Goal: Task Accomplishment & Management: Manage account settings

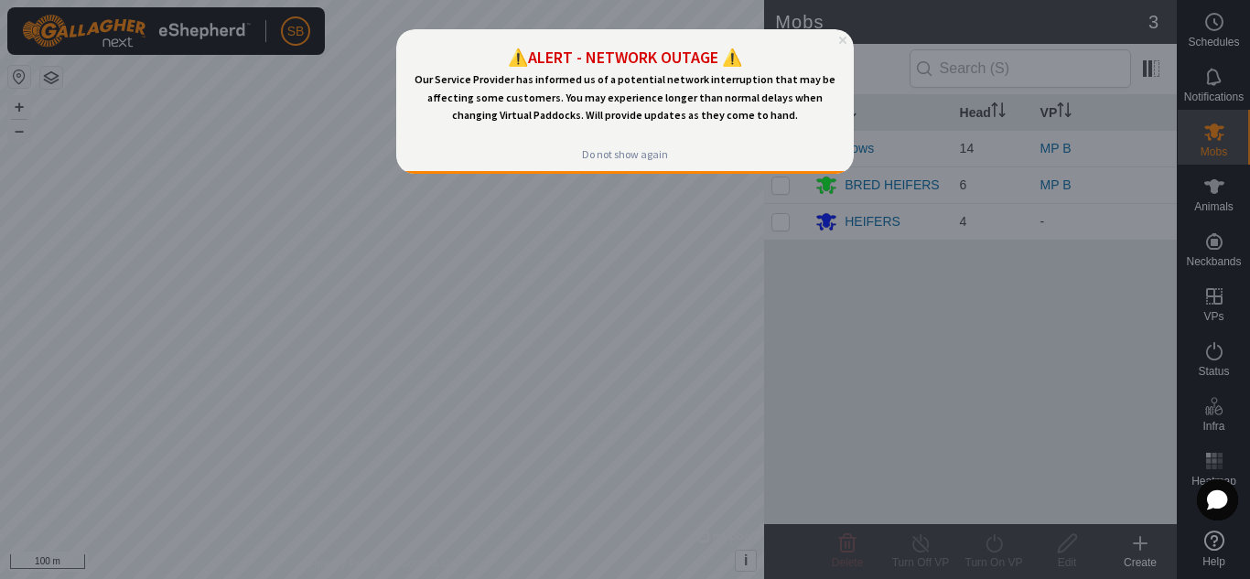
click at [845, 39] on icon "Close Preview" at bounding box center [842, 40] width 7 height 7
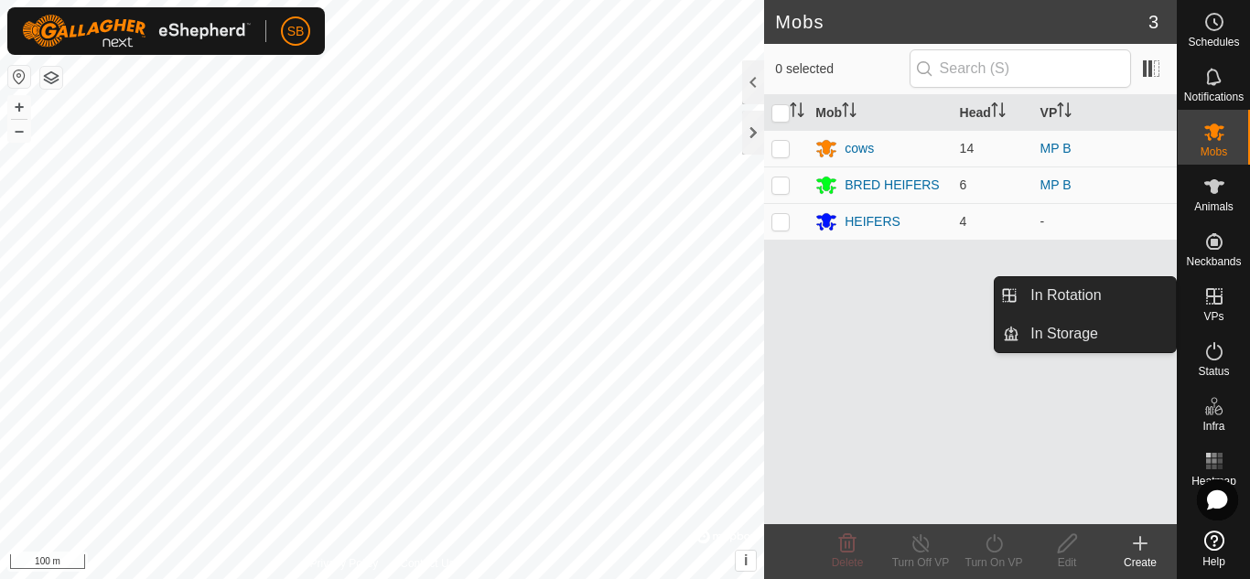
click at [1207, 308] on es-virtualpaddocks-svg-icon at bounding box center [1214, 296] width 33 height 29
click at [1107, 300] on link "In Rotation" at bounding box center [1097, 295] width 156 height 37
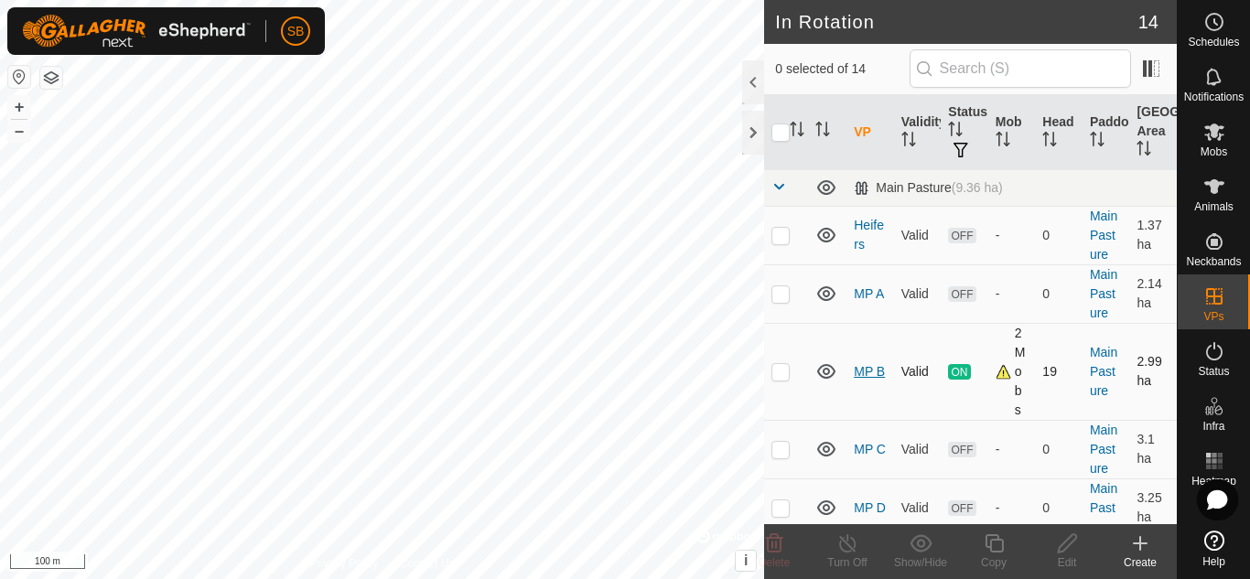
click at [860, 366] on link "MP B" at bounding box center [869, 371] width 31 height 15
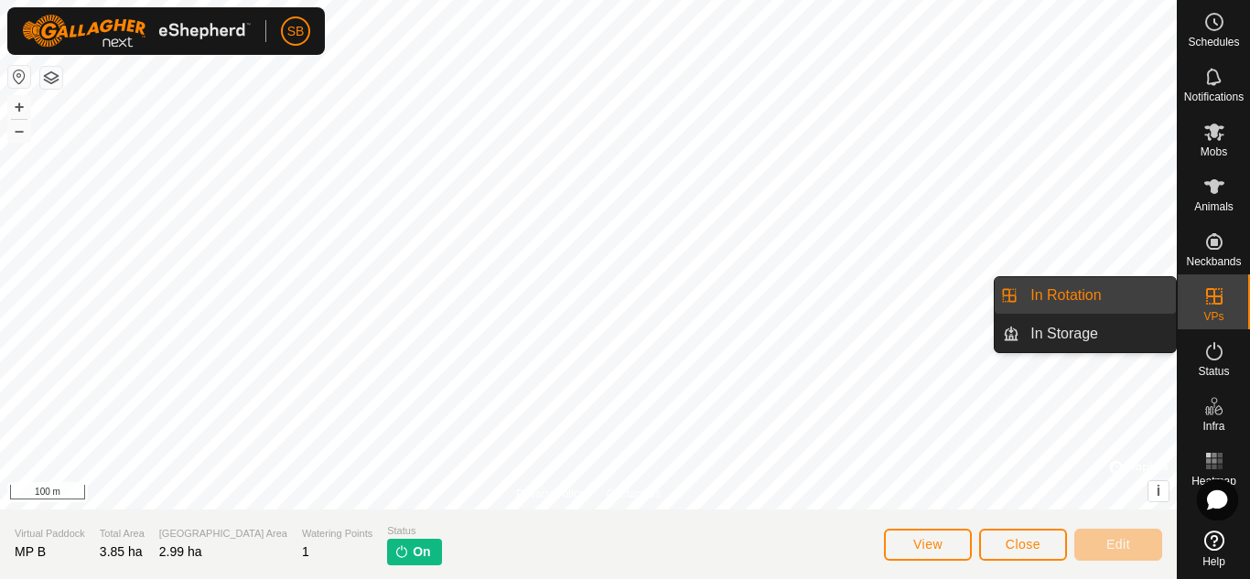
click at [1118, 293] on link "In Rotation" at bounding box center [1097, 295] width 156 height 37
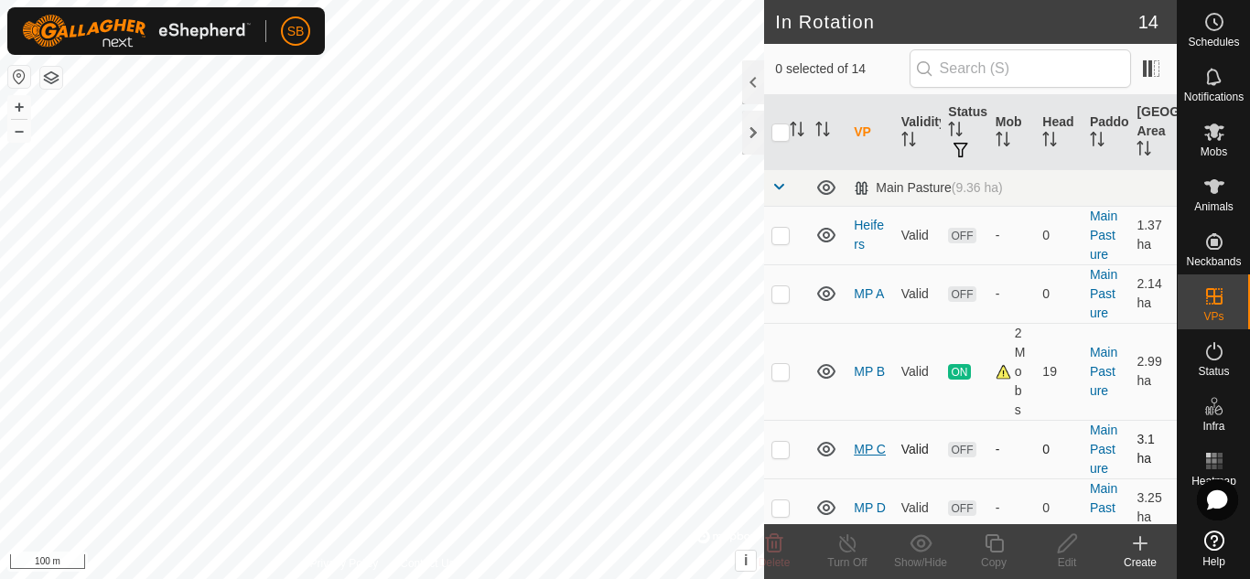
click at [857, 442] on link "MP C" at bounding box center [870, 449] width 32 height 15
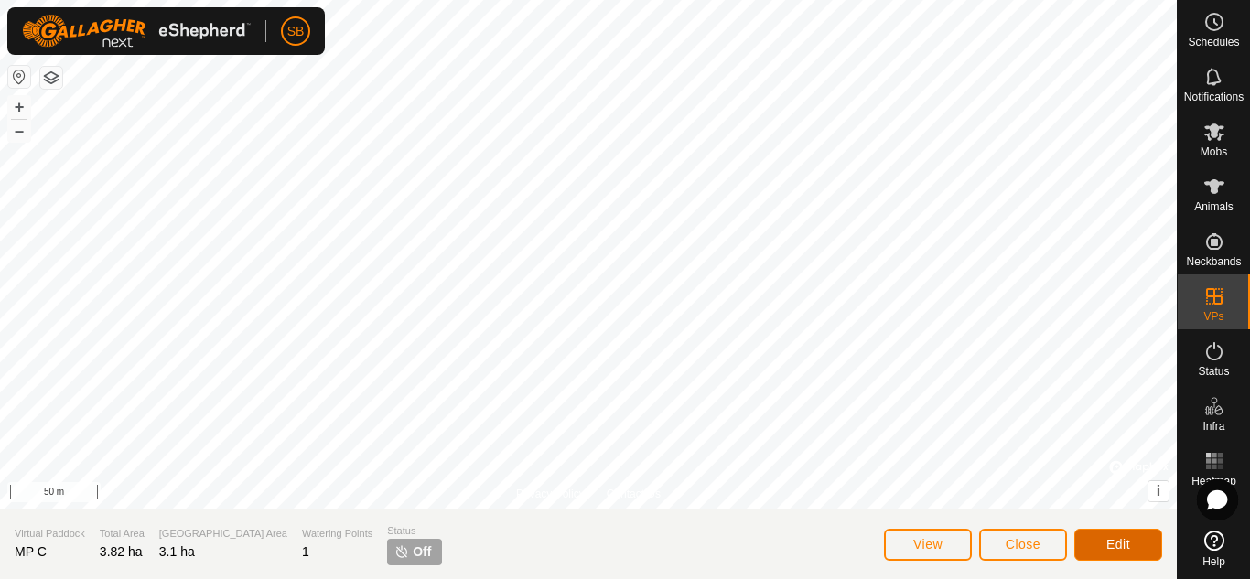
click at [1113, 542] on span "Edit" at bounding box center [1118, 544] width 24 height 15
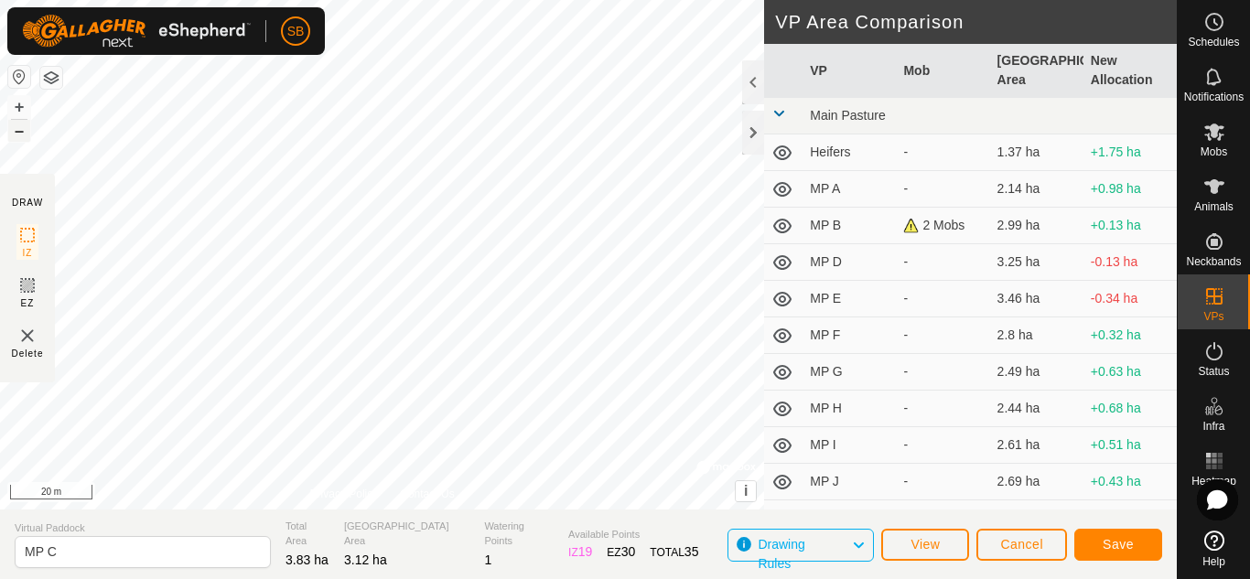
click at [19, 134] on button "–" at bounding box center [19, 131] width 22 height 22
click at [1124, 545] on span "Save" at bounding box center [1118, 544] width 31 height 15
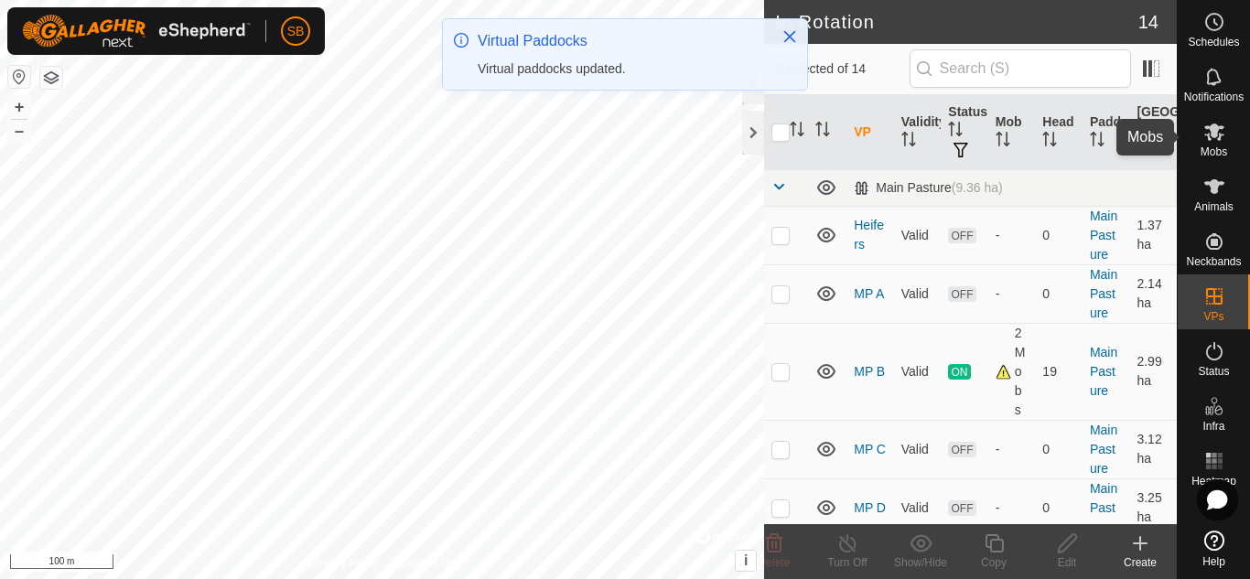
click at [1216, 133] on icon at bounding box center [1214, 132] width 20 height 17
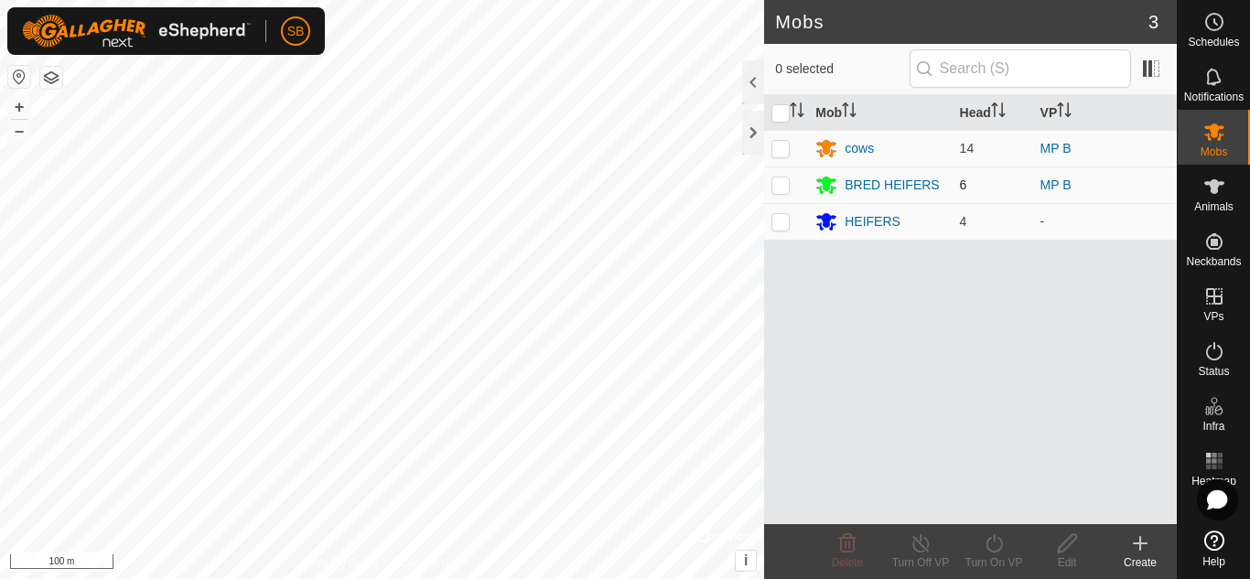
click at [781, 185] on p-checkbox at bounding box center [780, 185] width 18 height 15
checkbox input "true"
click at [777, 144] on p-checkbox at bounding box center [780, 148] width 18 height 15
checkbox input "true"
click at [1004, 544] on icon at bounding box center [994, 544] width 23 height 22
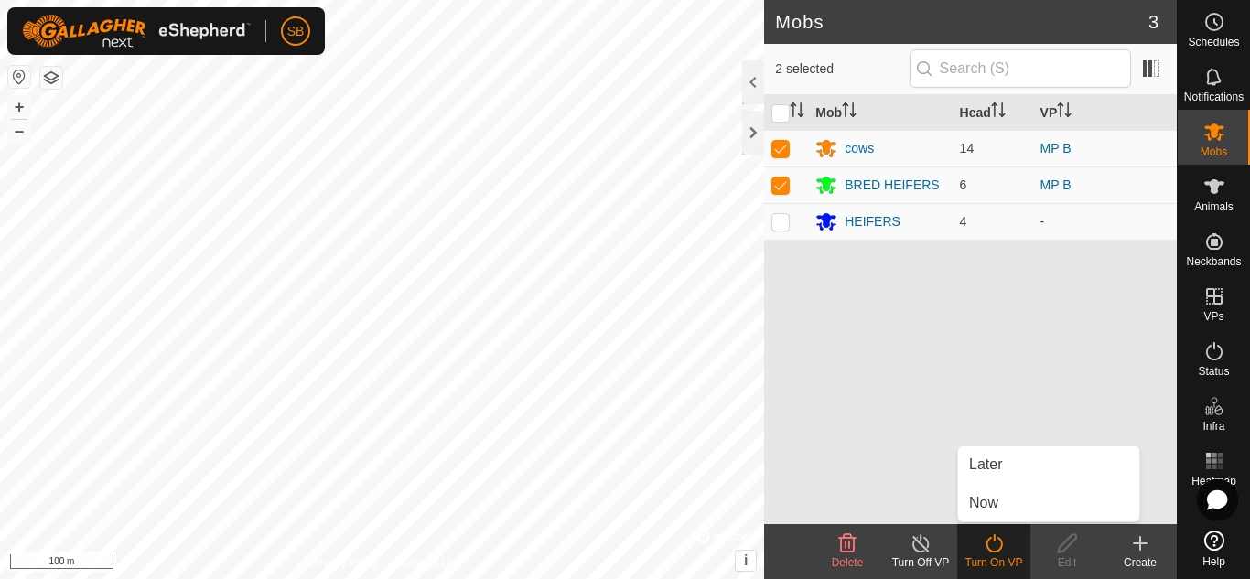
click at [886, 404] on div "Mob Head VP cows 14 MP B BRED HEIFERS 6 MP B HEIFERS 4 -" at bounding box center [970, 309] width 413 height 429
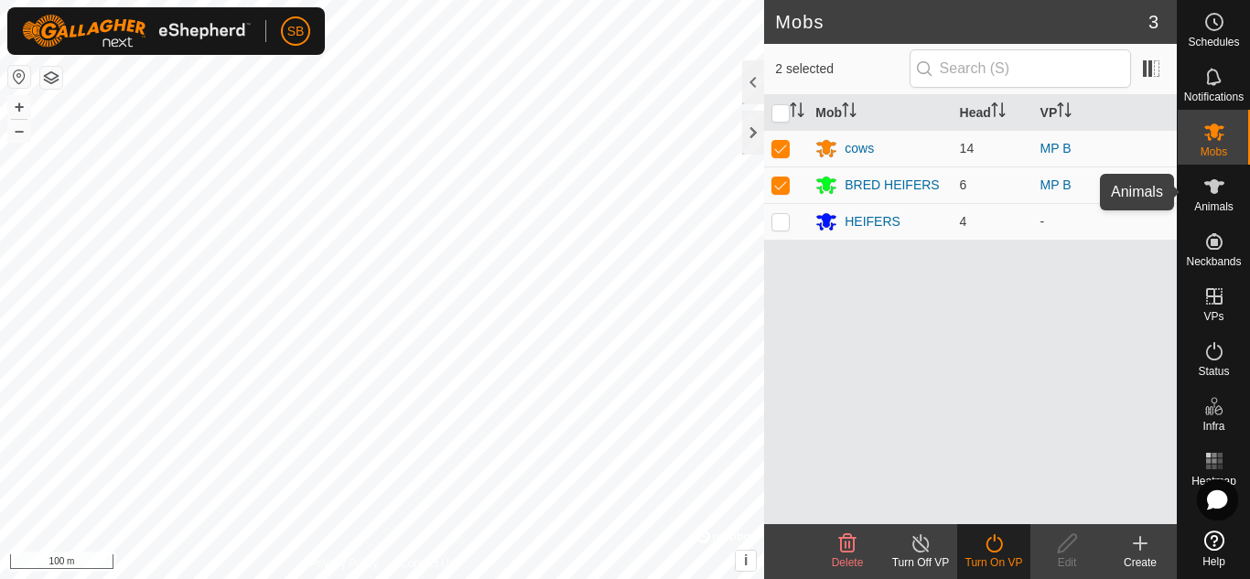
click at [1221, 210] on span "Animals" at bounding box center [1213, 206] width 39 height 11
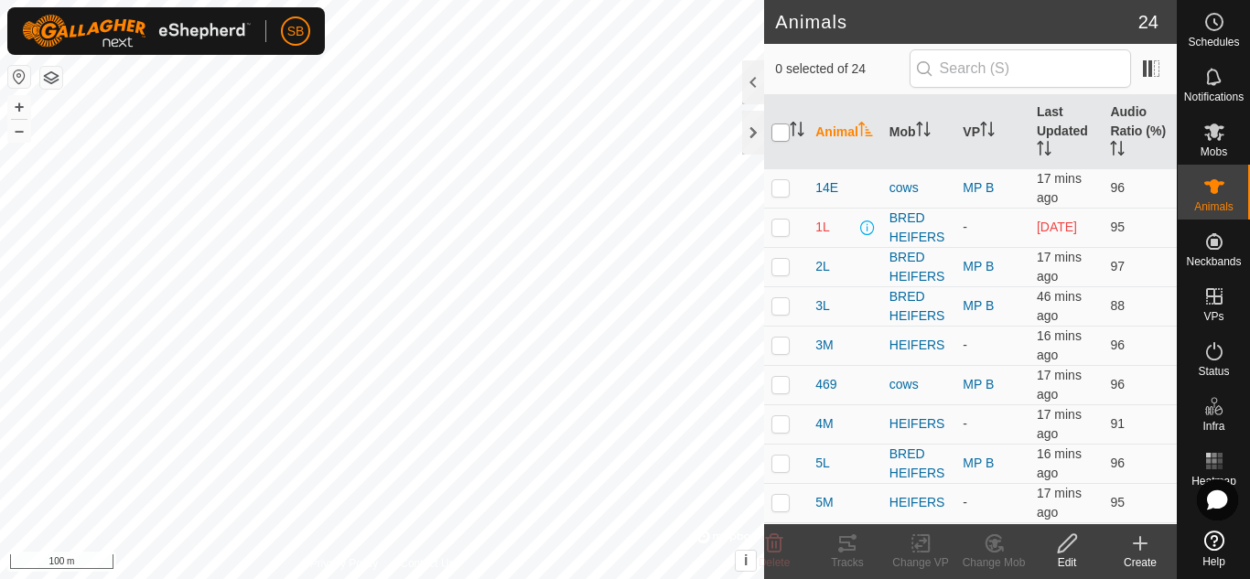
click at [779, 133] on input "checkbox" at bounding box center [780, 133] width 18 height 18
checkbox input "true"
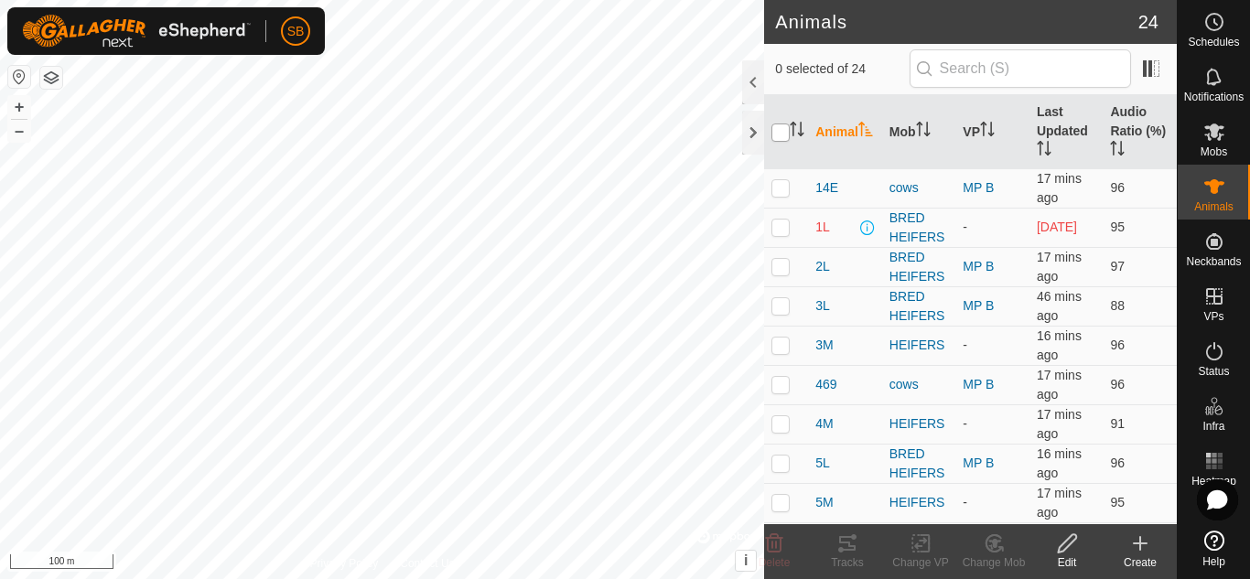
checkbox input "true"
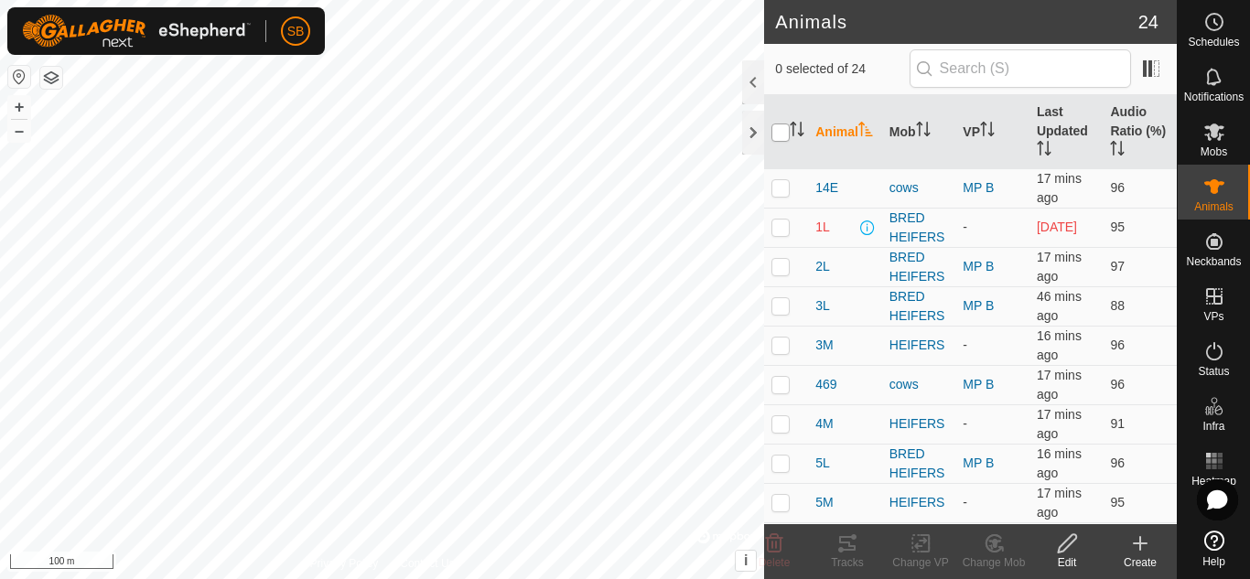
checkbox input "true"
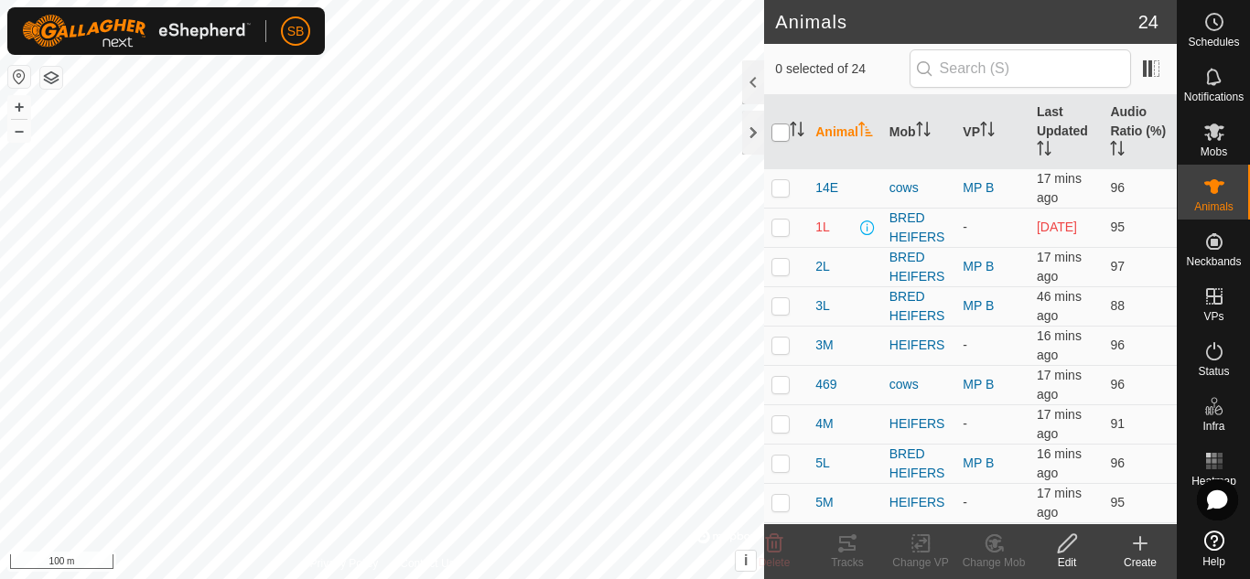
checkbox input "true"
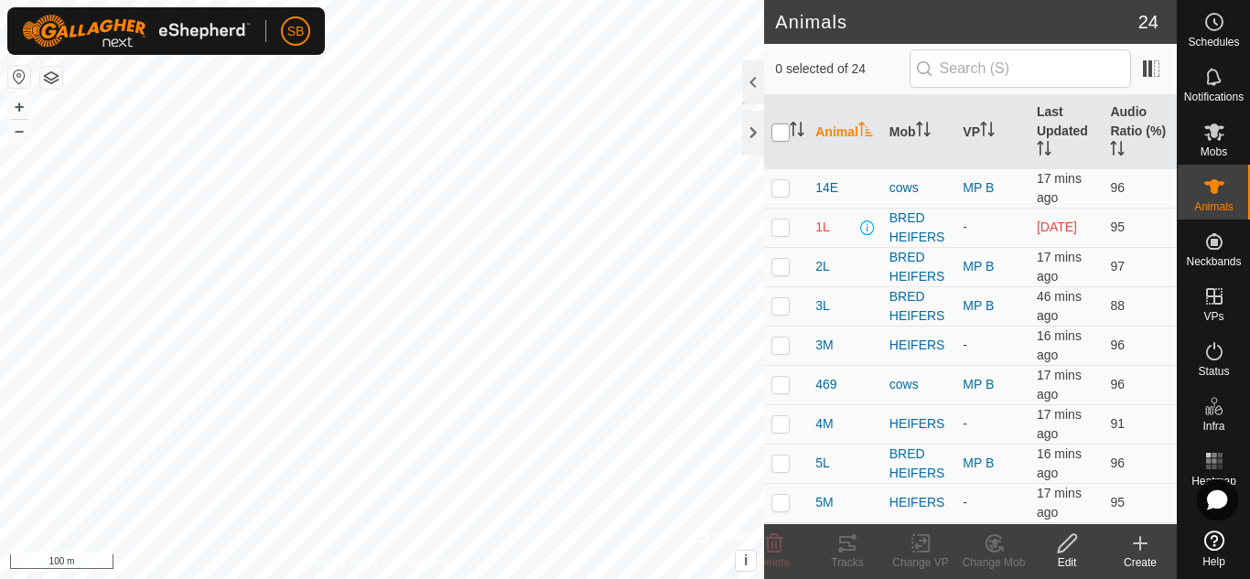
checkbox input "true"
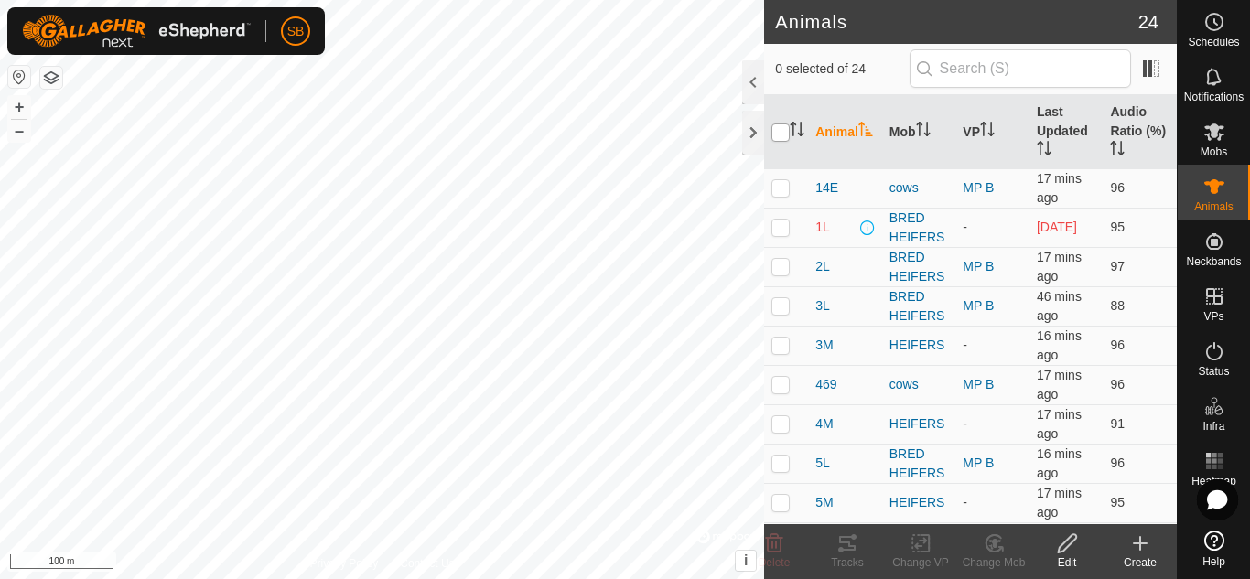
checkbox input "true"
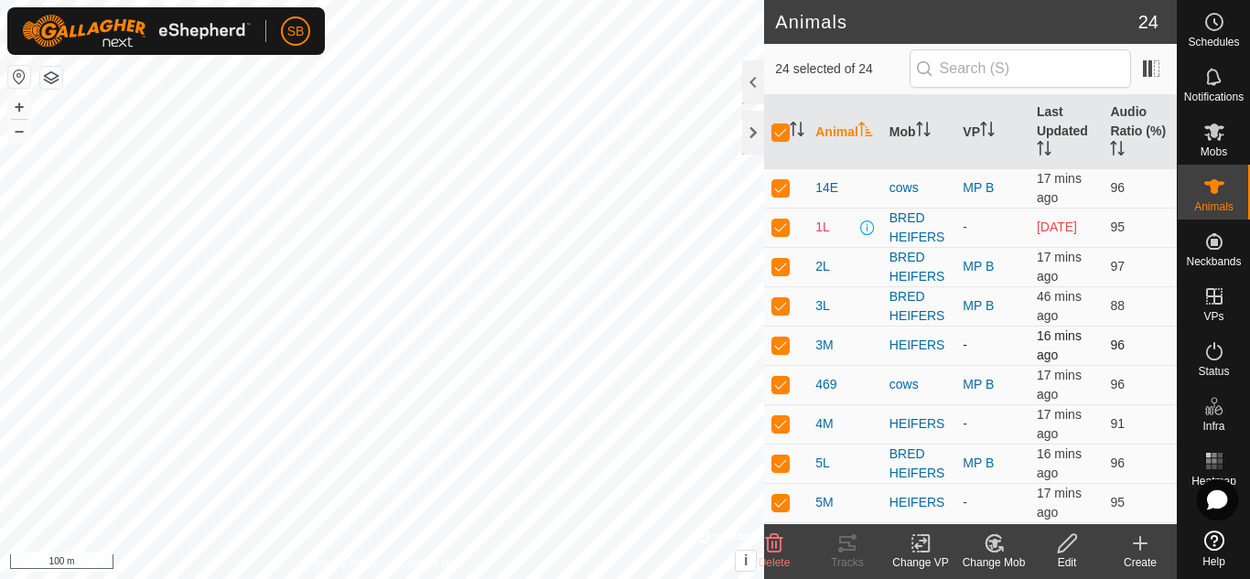
click at [785, 345] on p-checkbox at bounding box center [780, 345] width 18 height 15
checkbox input "false"
click at [778, 424] on p-checkbox at bounding box center [780, 423] width 18 height 15
checkbox input "false"
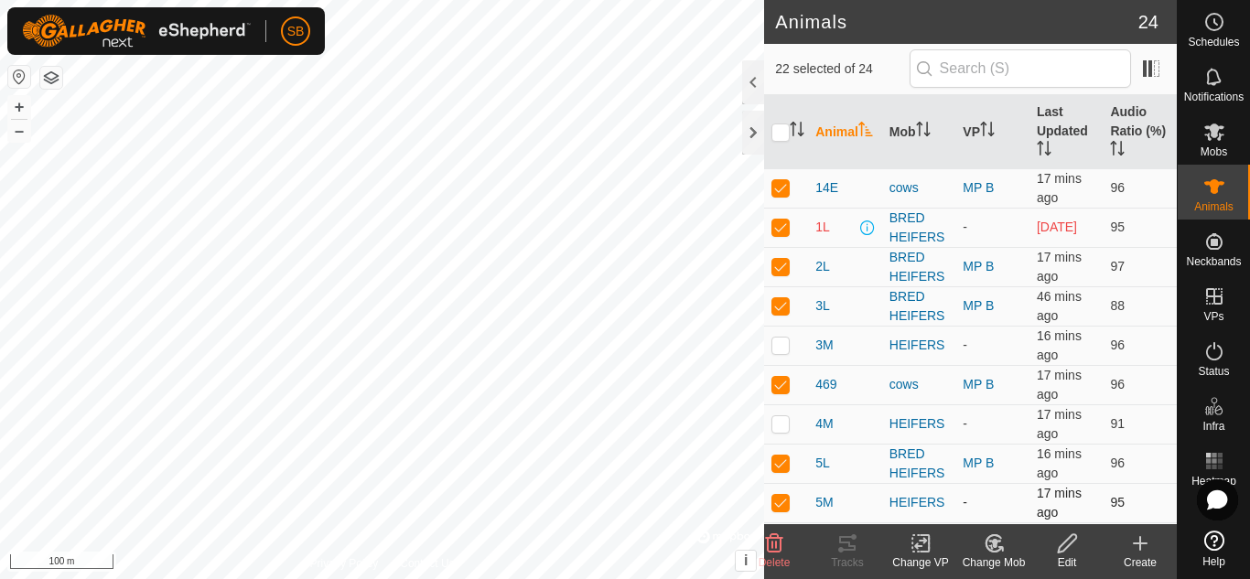
click at [787, 504] on p-checkbox at bounding box center [780, 502] width 18 height 15
checkbox input "false"
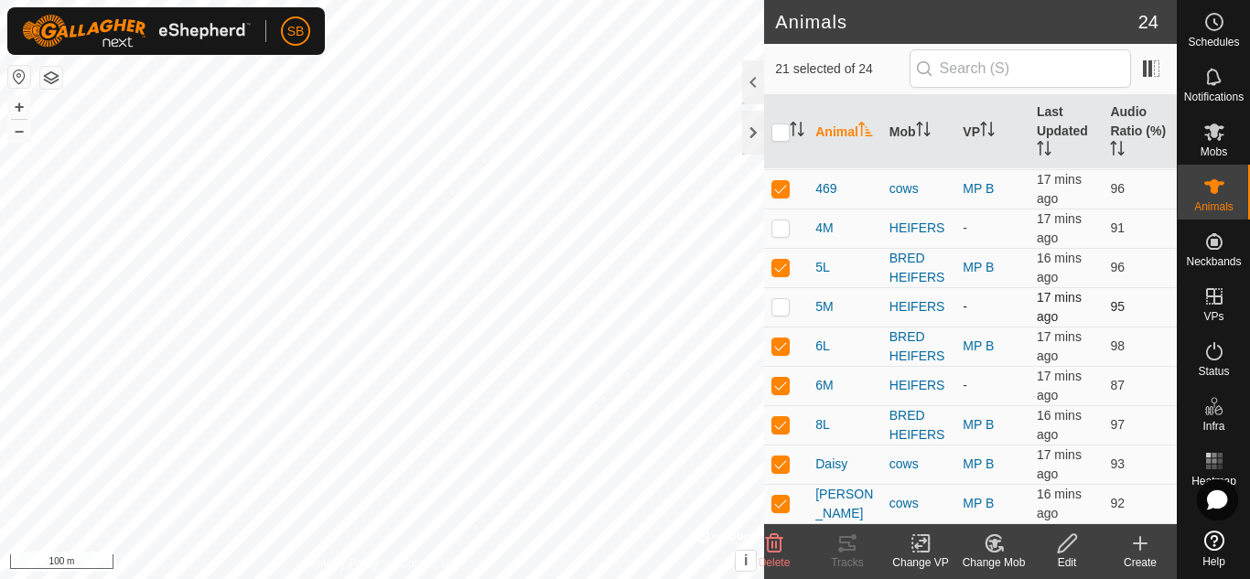
scroll to position [198, 0]
click at [777, 386] on p-checkbox at bounding box center [780, 383] width 18 height 15
checkbox input "false"
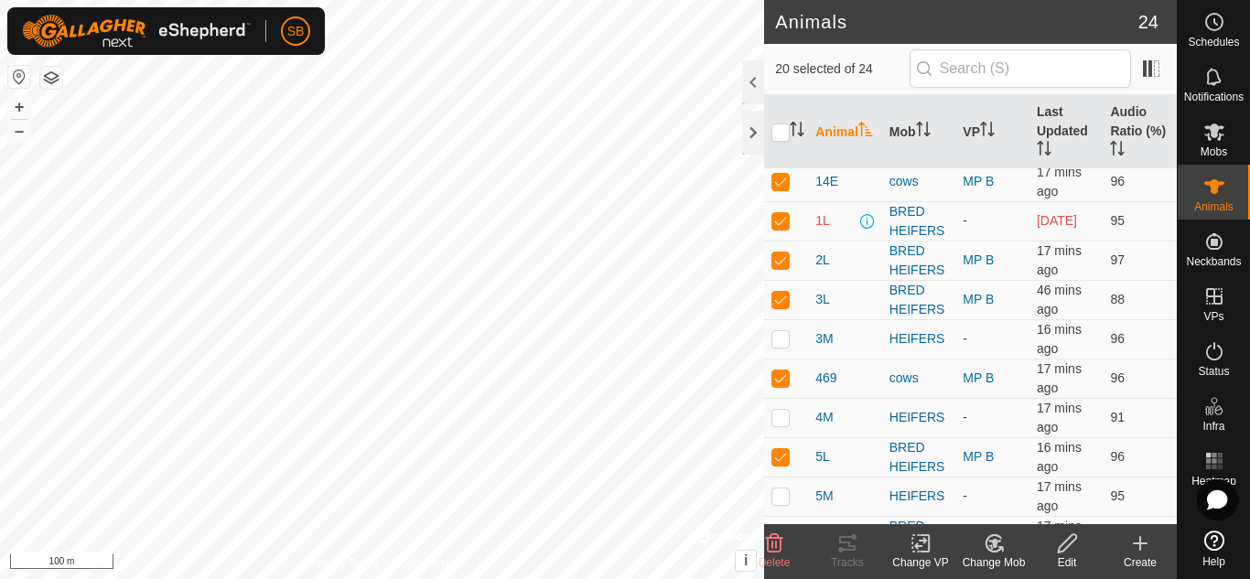
scroll to position [0, 0]
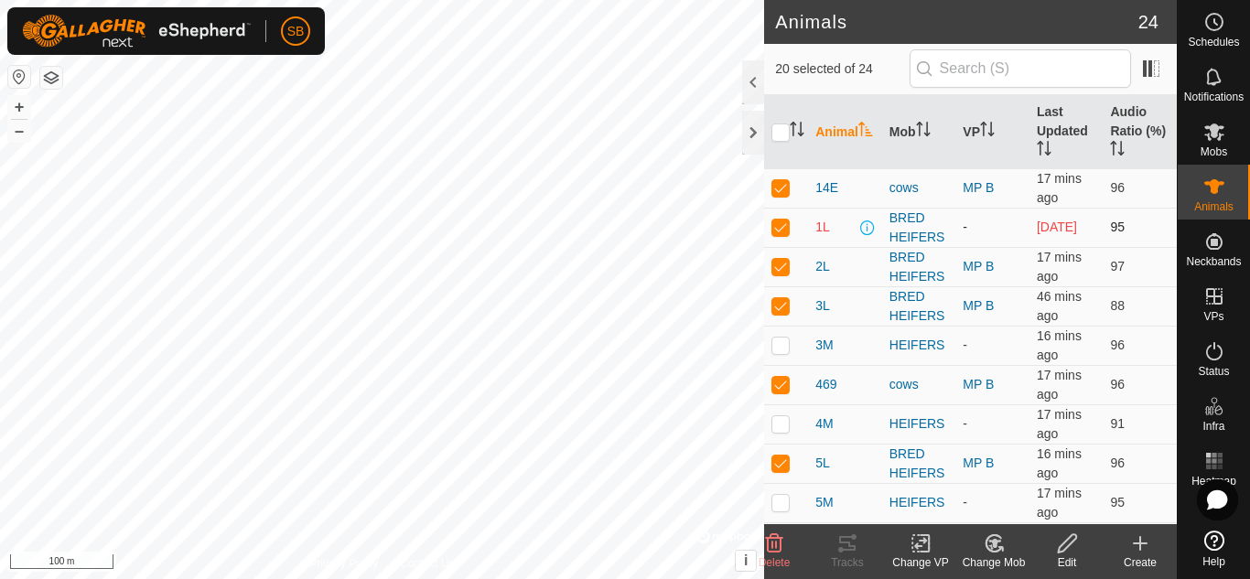
click at [786, 228] on p-checkbox at bounding box center [780, 227] width 18 height 15
checkbox input "false"
click at [925, 546] on icon at bounding box center [920, 544] width 23 height 22
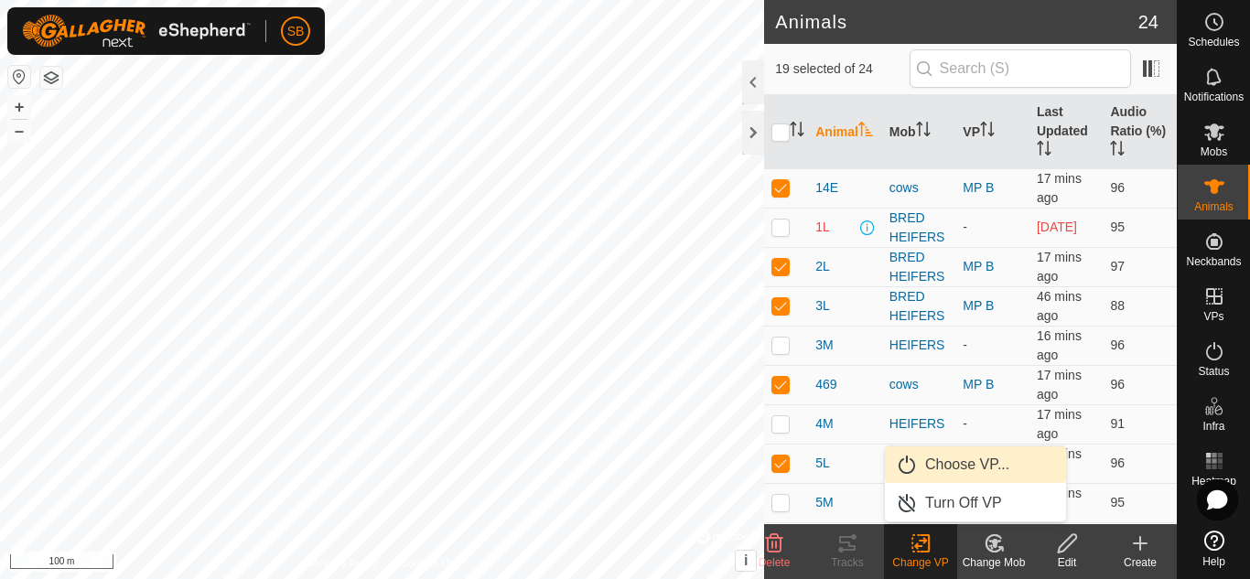
click at [940, 461] on link "Choose VP..." at bounding box center [975, 464] width 181 height 37
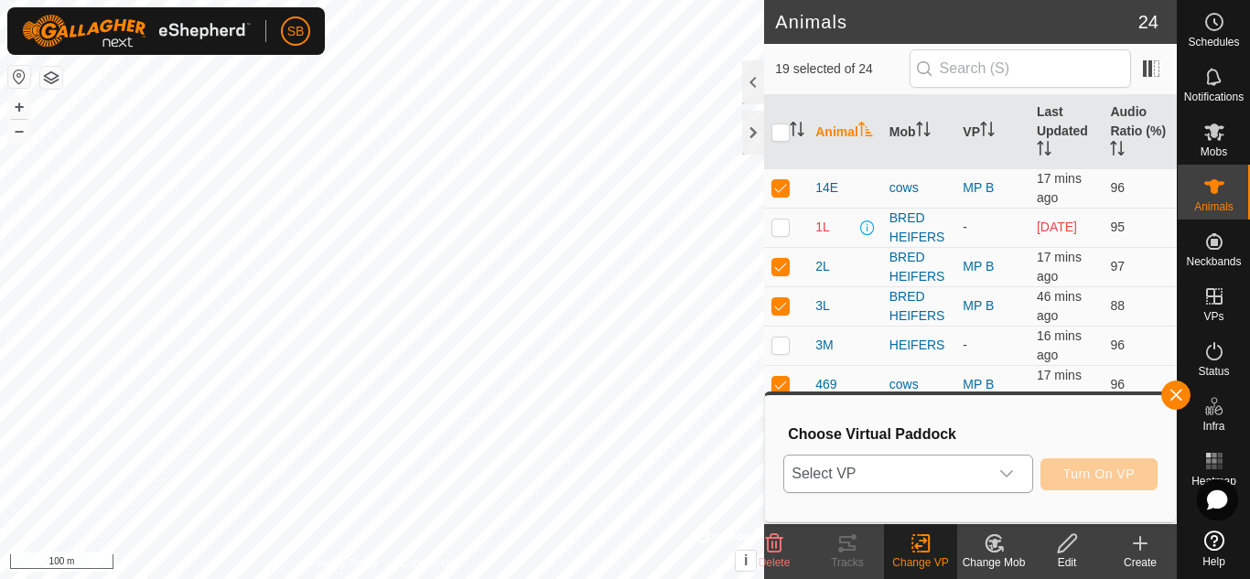
click at [1022, 465] on div "dropdown trigger" at bounding box center [1006, 474] width 37 height 37
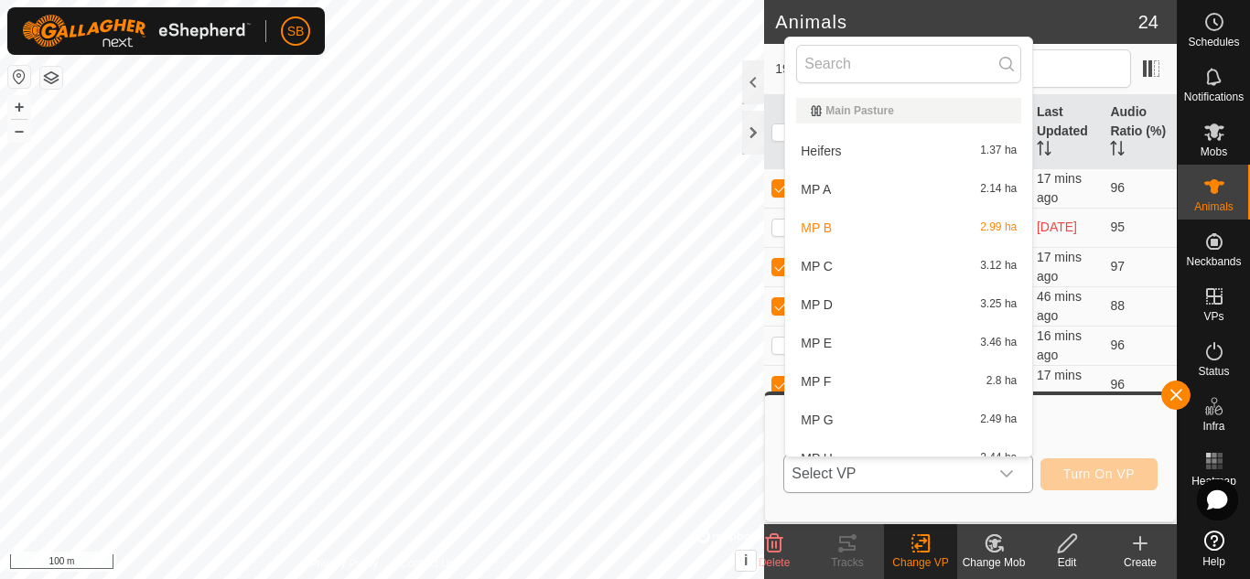
scroll to position [20, 0]
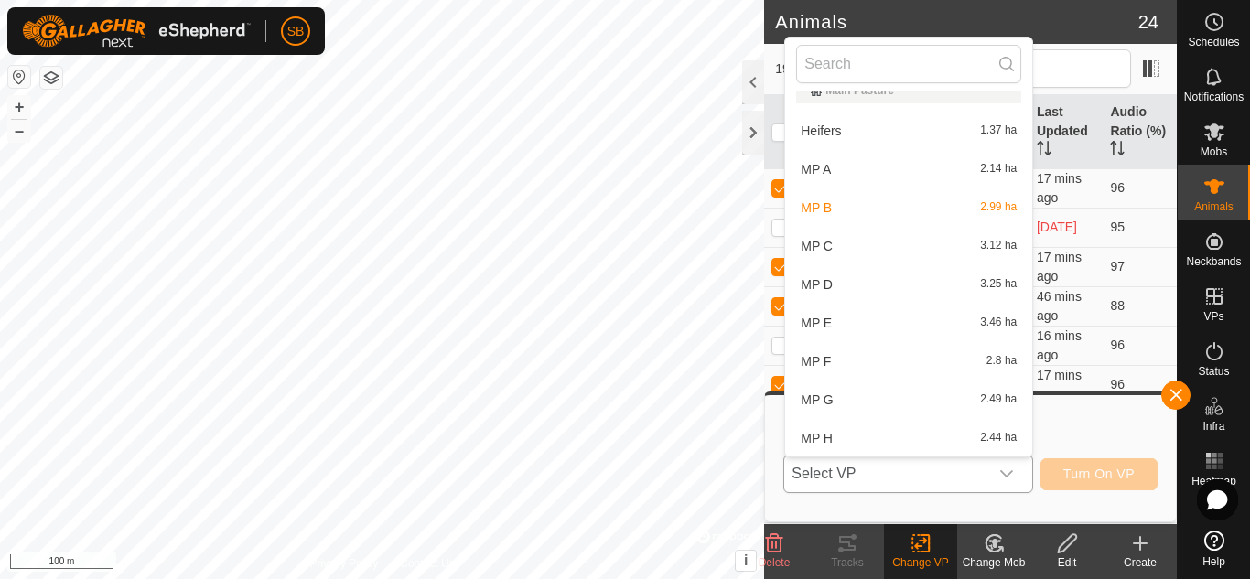
click at [862, 250] on li "MP C 3.12 ha" at bounding box center [908, 246] width 247 height 37
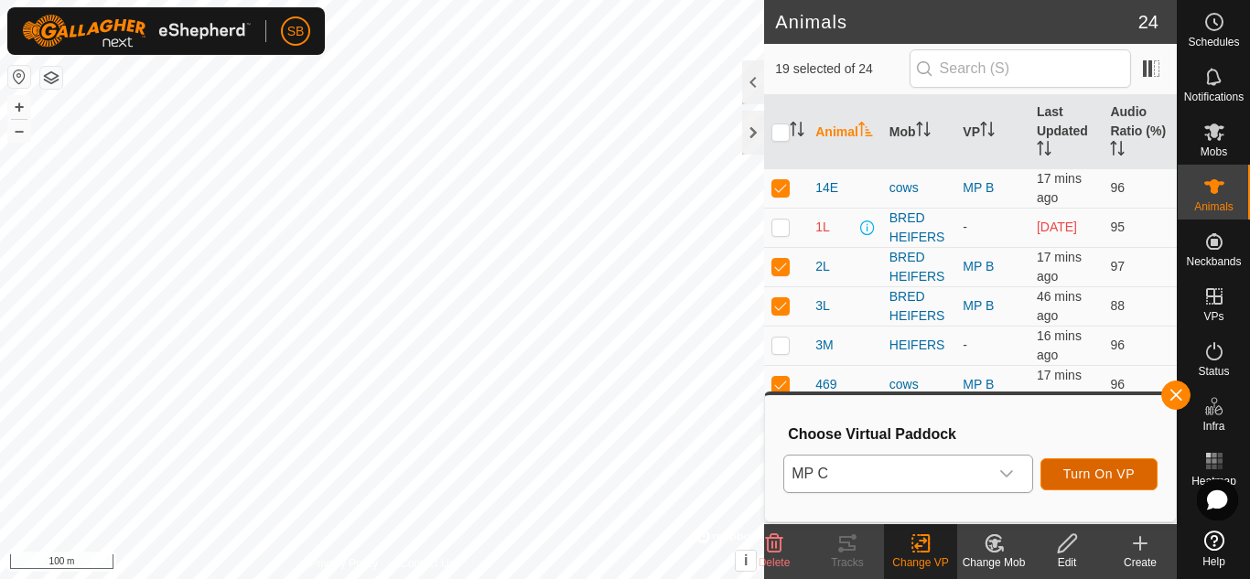
click at [1102, 479] on span "Turn On VP" at bounding box center [1098, 474] width 71 height 15
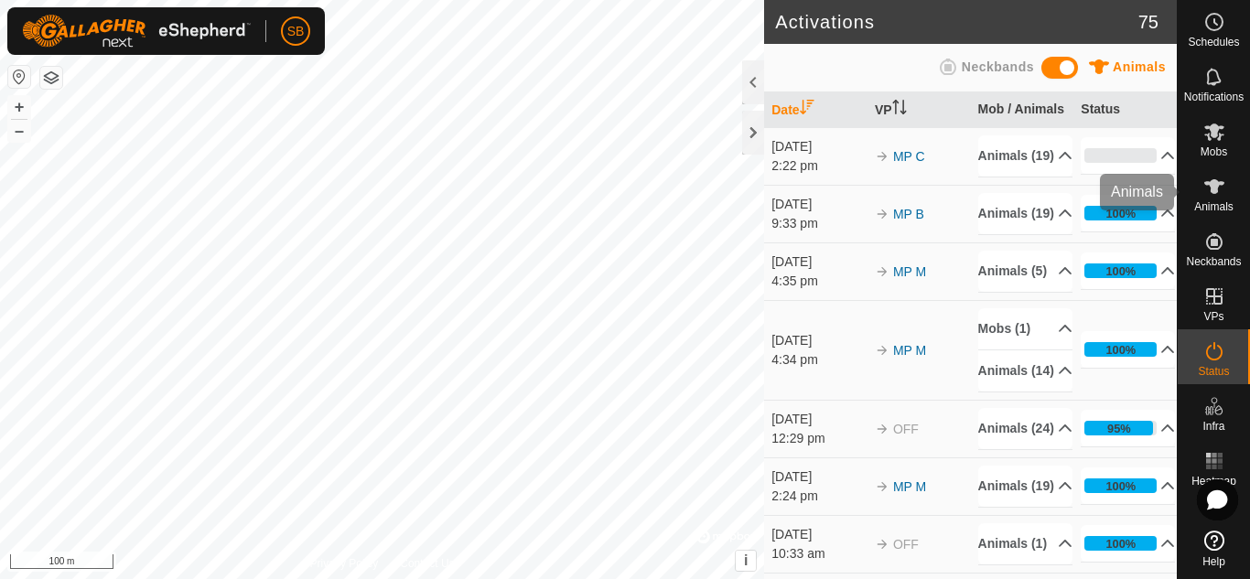
click at [1221, 190] on icon at bounding box center [1214, 187] width 22 height 22
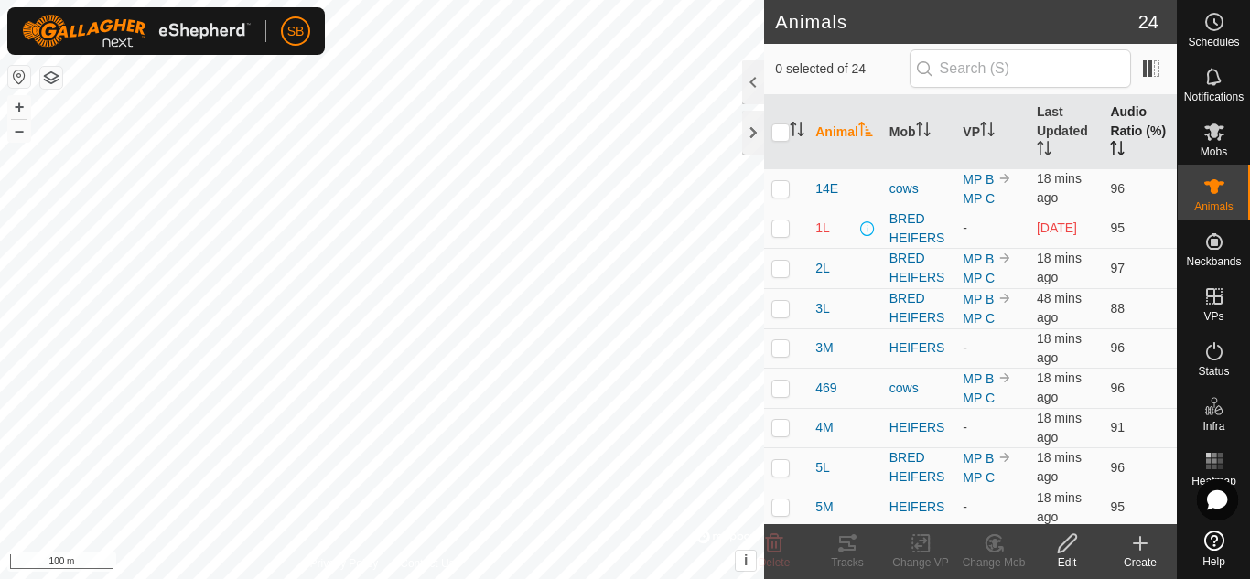
click at [1116, 143] on th "Audio Ratio (%)" at bounding box center [1140, 132] width 74 height 74
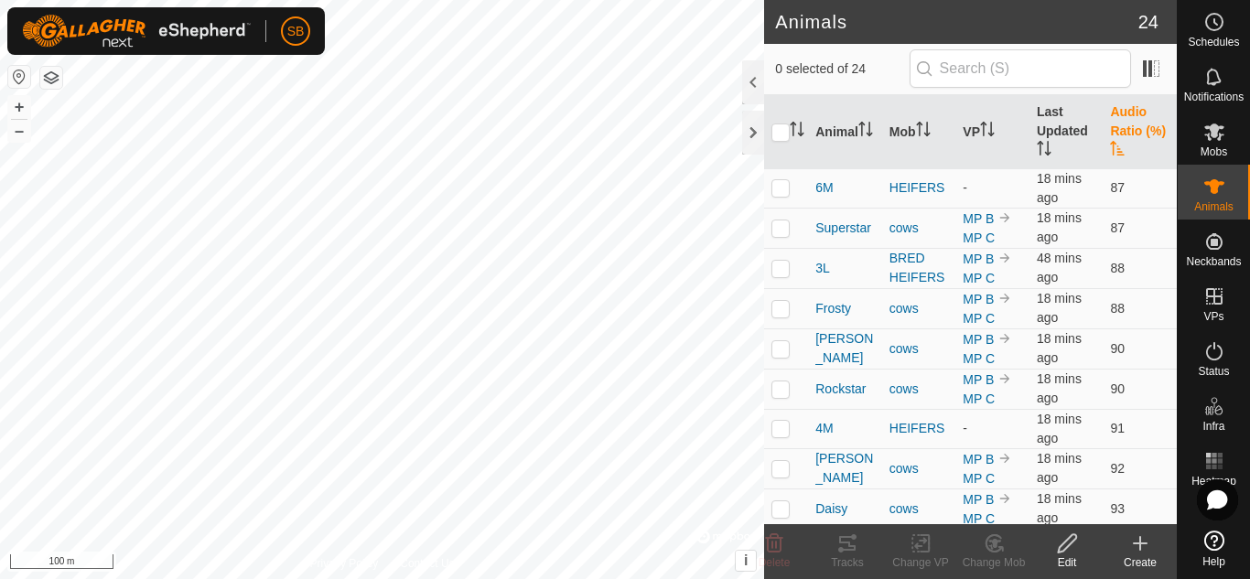
click at [1116, 143] on th "Audio Ratio (%)" at bounding box center [1140, 132] width 74 height 74
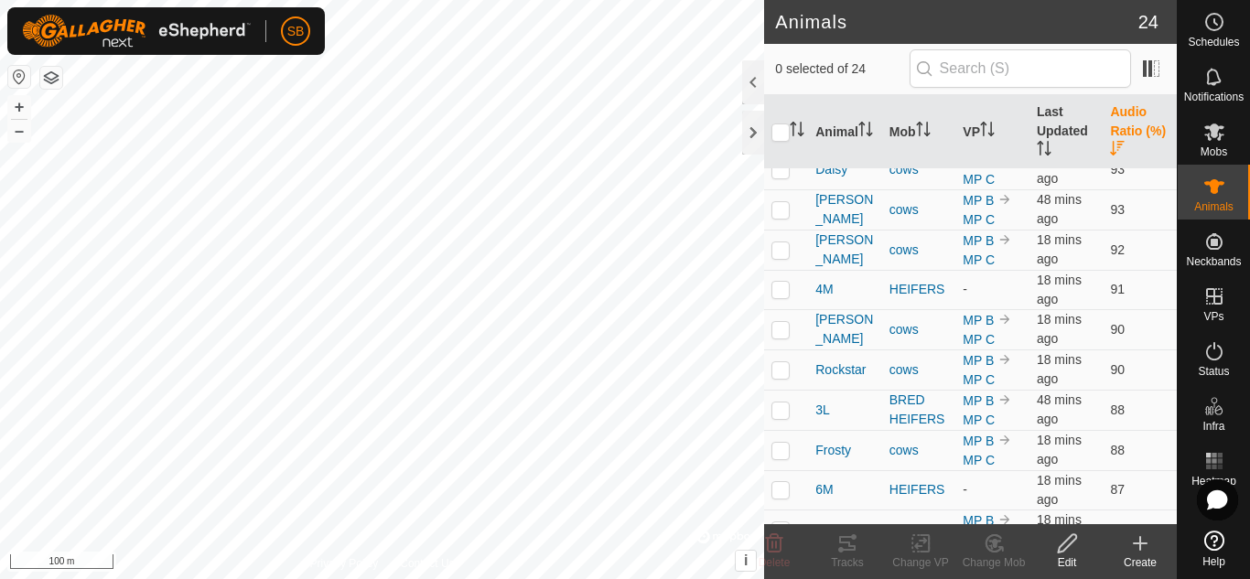
scroll to position [607, 0]
